Goal: Transaction & Acquisition: Book appointment/travel/reservation

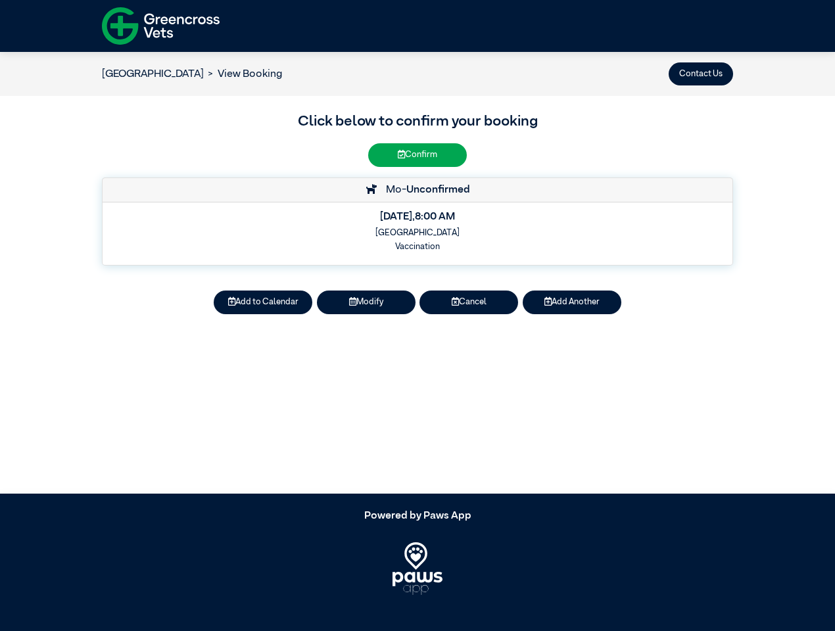
click at [701, 74] on button "Contact Us" at bounding box center [701, 73] width 64 height 23
click at [263, 302] on button "Add to Calendar" at bounding box center [263, 302] width 99 height 23
click at [366, 302] on button "Modify" at bounding box center [366, 302] width 99 height 23
click at [469, 302] on button "Cancel" at bounding box center [469, 302] width 99 height 23
click at [572, 302] on button "Add Another" at bounding box center [572, 302] width 99 height 23
